Goal: Task Accomplishment & Management: Complete application form

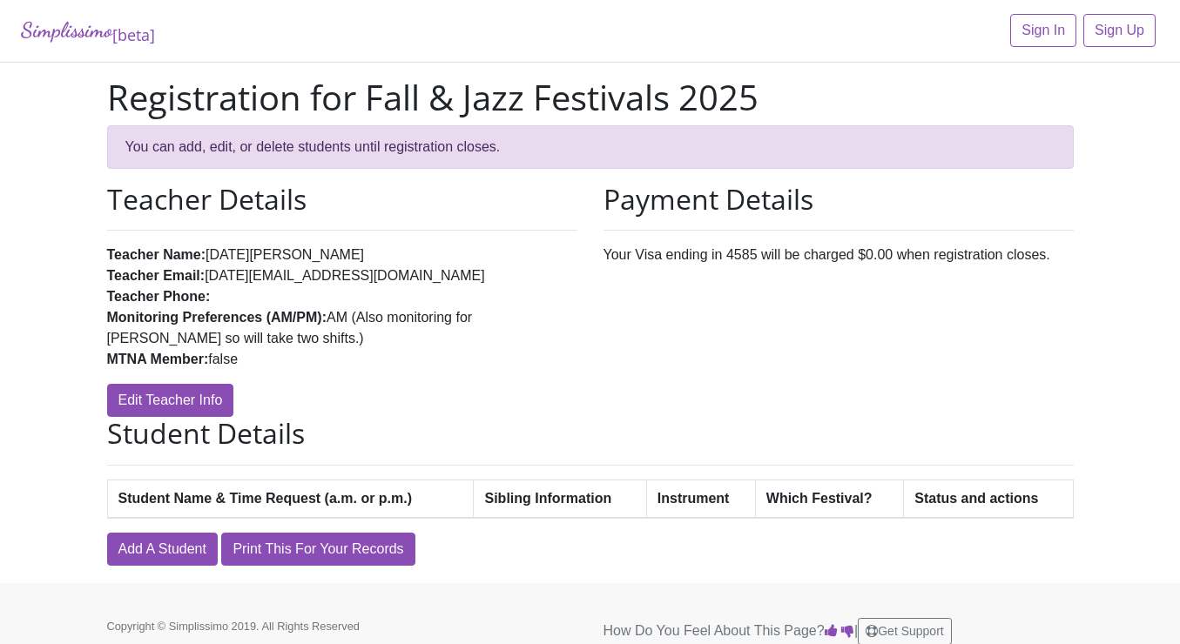
scroll to position [15, 0]
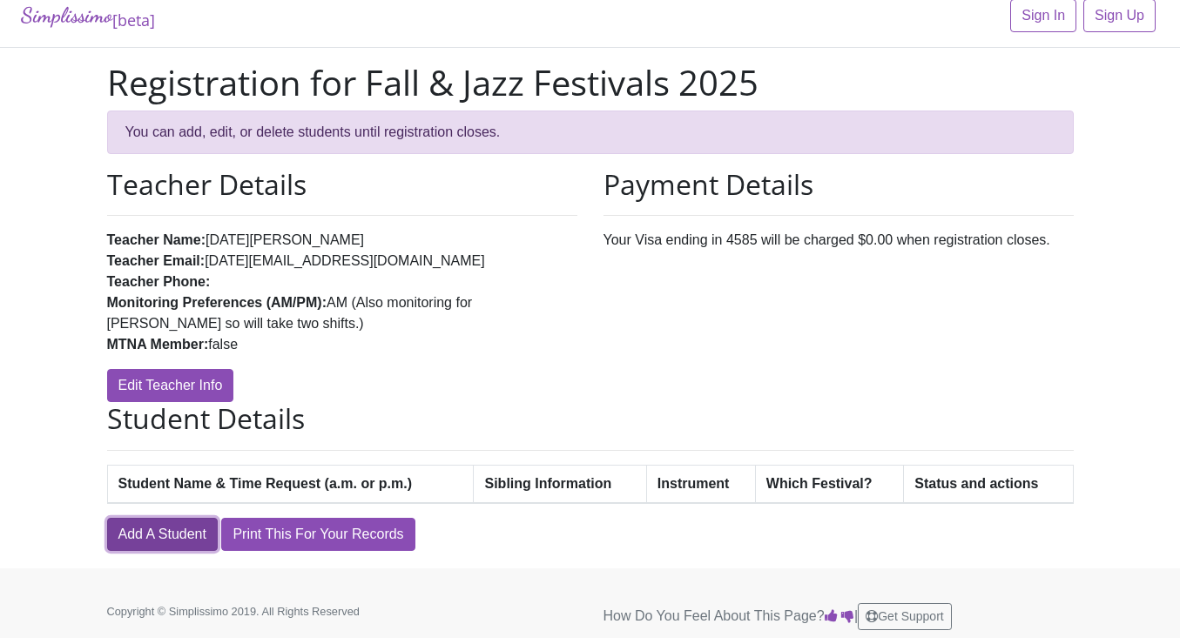
click at [193, 538] on link "Add A Student" at bounding box center [162, 534] width 111 height 33
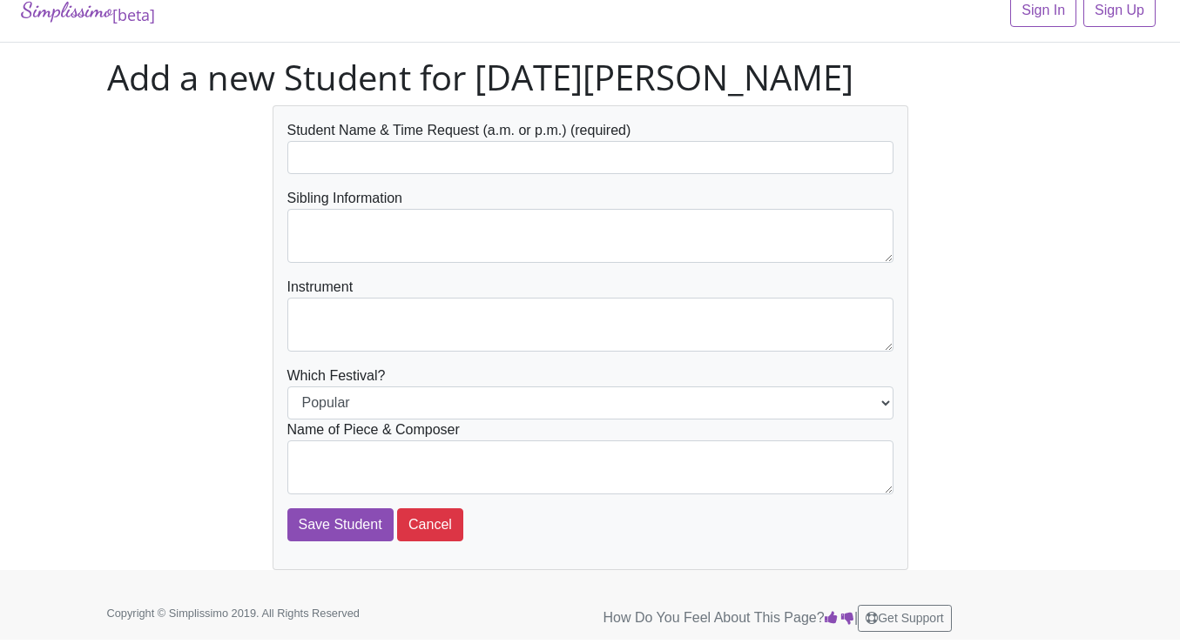
scroll to position [22, 0]
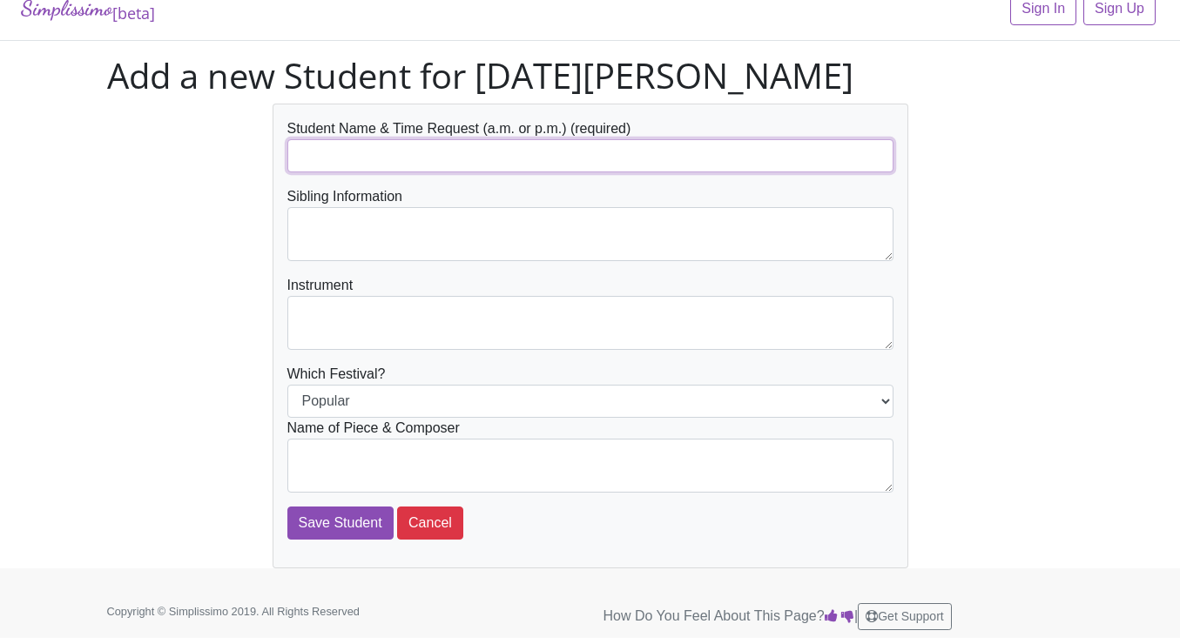
click at [368, 154] on input "text" at bounding box center [590, 155] width 606 height 33
type input "[PERSON_NAME]"
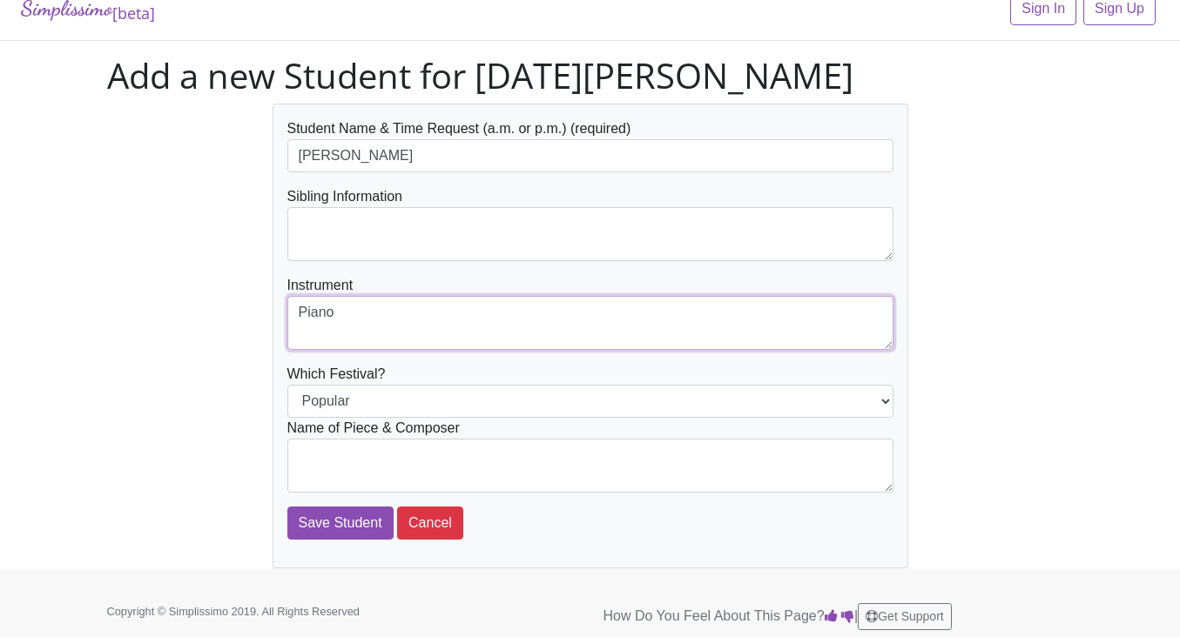
type textarea "Piano"
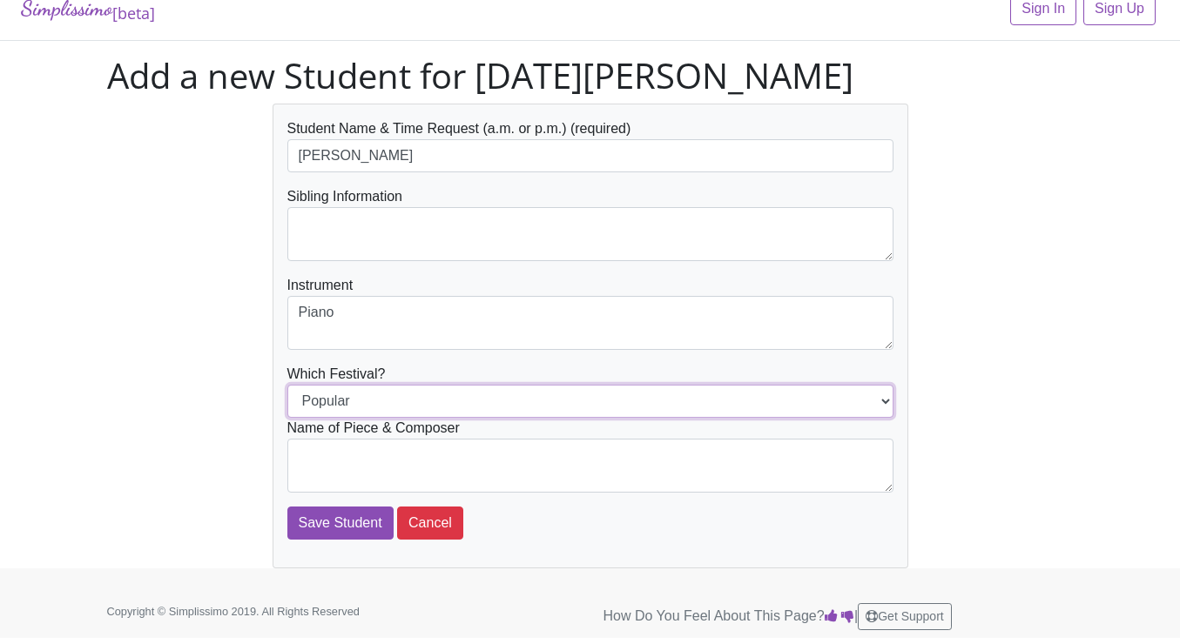
click at [394, 400] on select "Popular Jazz" at bounding box center [590, 401] width 606 height 33
select select "Jazz"
click at [287, 385] on select "Popular Jazz" at bounding box center [590, 401] width 606 height 33
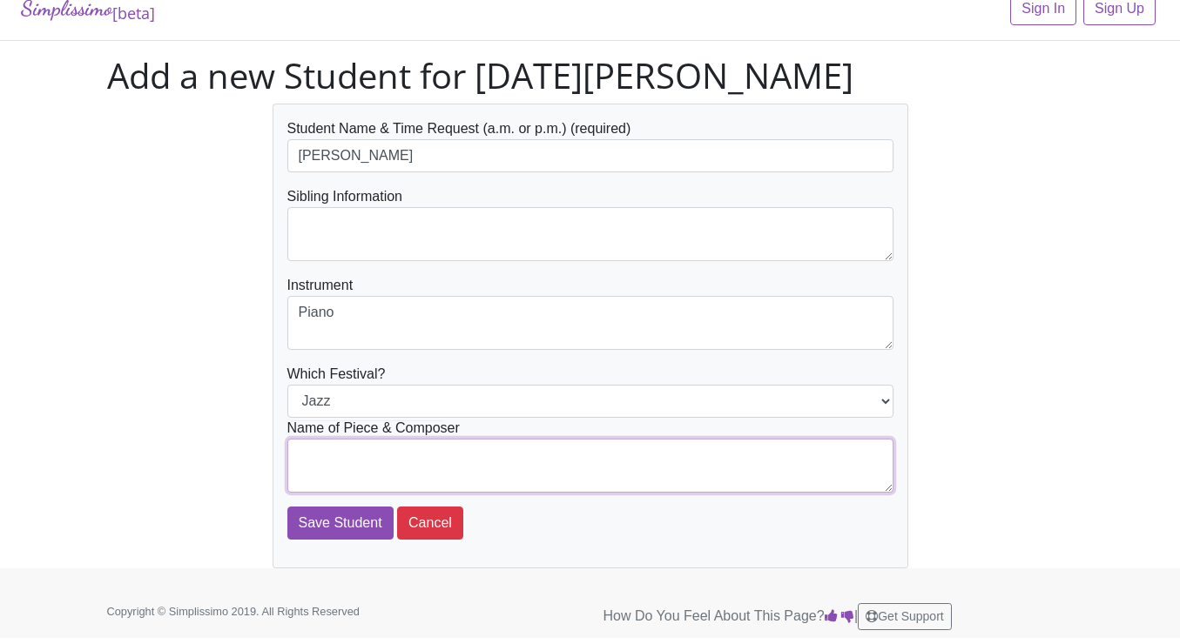
click at [379, 455] on textarea at bounding box center [590, 466] width 606 height 54
type textarea "Bye Bye Blackbird Sonatina No. 1 - [PERSON_NAME]"
drag, startPoint x: 484, startPoint y: 471, endPoint x: 104, endPoint y: 375, distance: 392.4
click at [104, 375] on div "Student Name & Time Request (a.m. or p.m.) (required) [PERSON_NAME] Sibling Inf…" at bounding box center [590, 336] width 993 height 465
